Goal: Check status: Check status

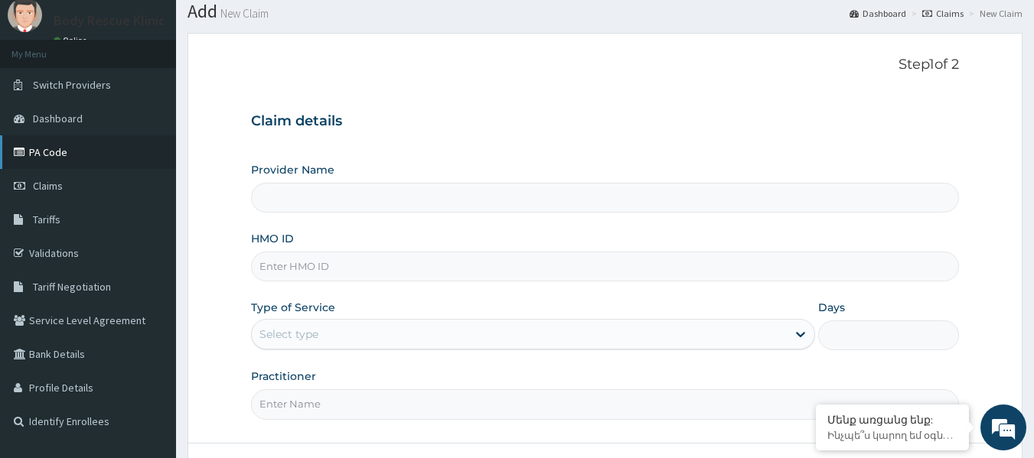
click at [64, 156] on link "PA Code" at bounding box center [88, 152] width 176 height 34
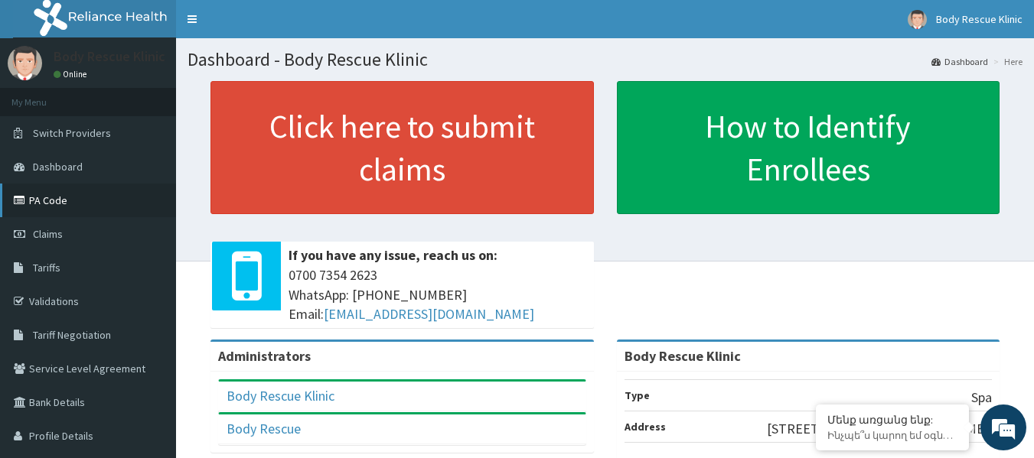
click at [74, 204] on link "PA Code" at bounding box center [88, 201] width 176 height 34
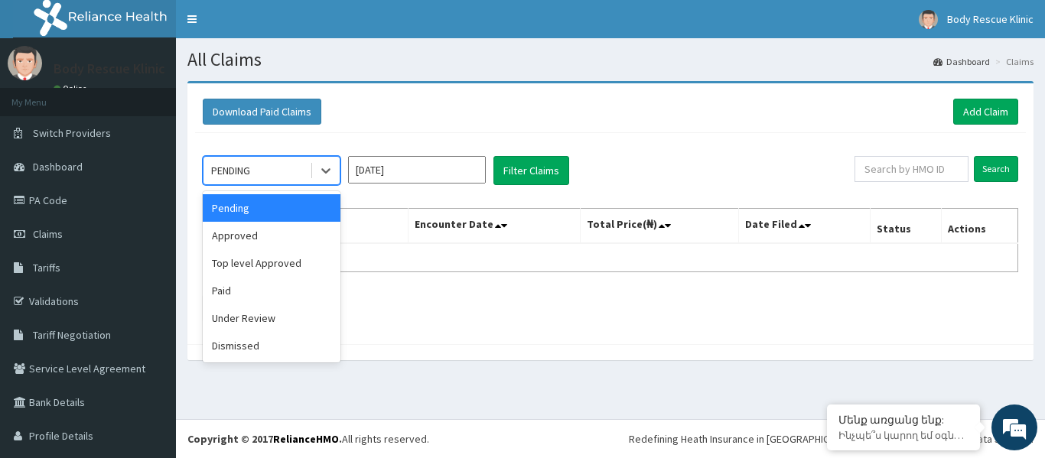
click at [286, 171] on div "PENDING" at bounding box center [257, 170] width 106 height 24
click at [233, 315] on div "Under Review" at bounding box center [272, 319] width 138 height 28
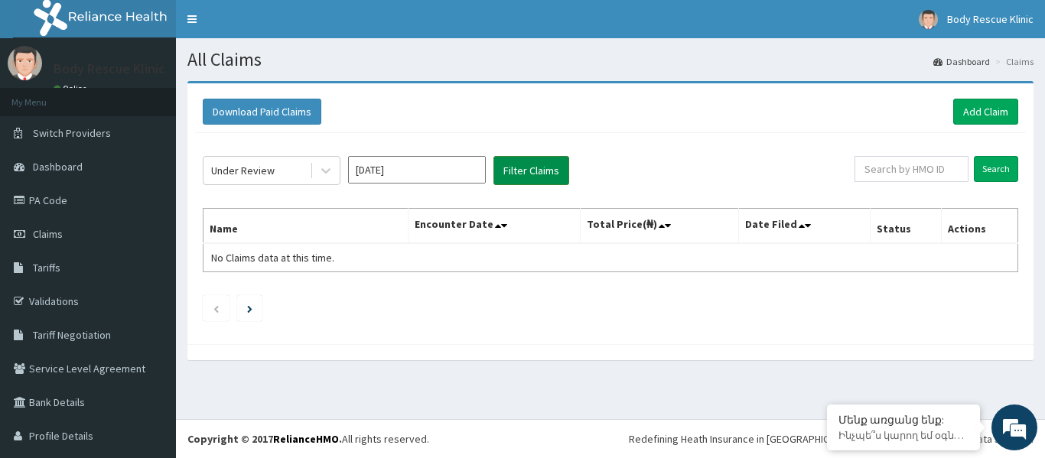
click at [528, 176] on button "Filter Claims" at bounding box center [532, 170] width 76 height 29
